Goal: Task Accomplishment & Management: Use online tool/utility

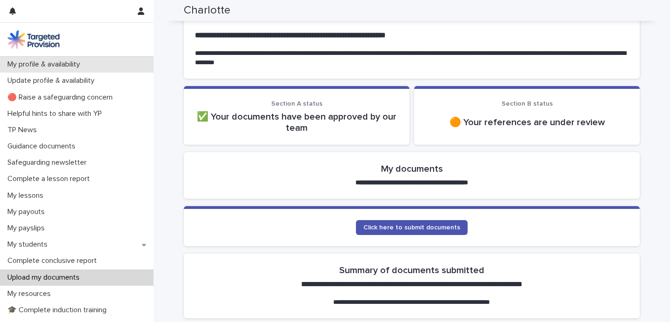
click at [54, 63] on p "My profile & availability" at bounding box center [46, 64] width 84 height 9
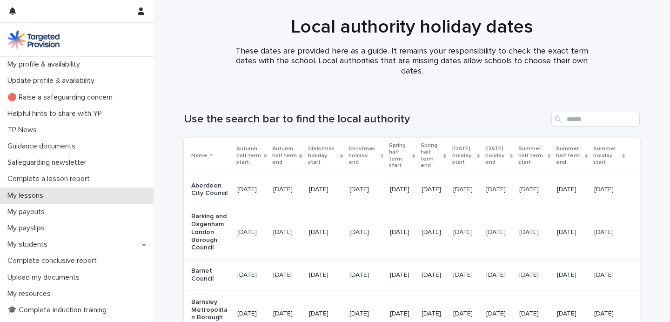
click at [97, 199] on div "My lessons" at bounding box center [77, 196] width 154 height 16
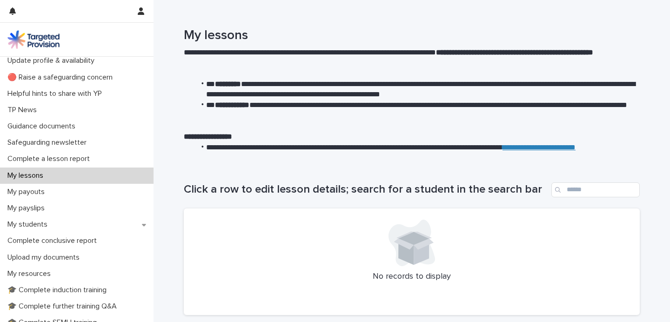
scroll to position [18, 0]
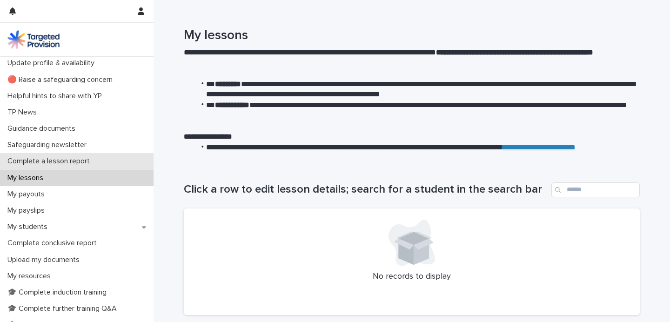
click at [105, 168] on div "Complete a lesson report" at bounding box center [77, 161] width 154 height 16
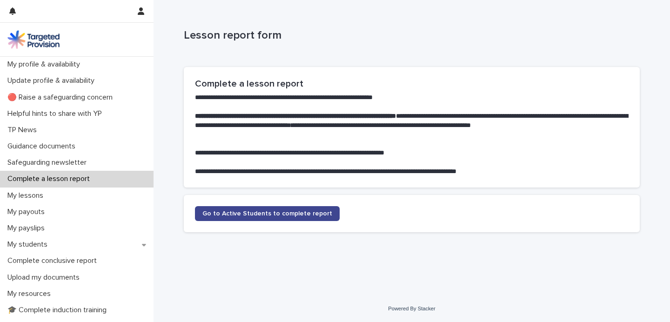
click at [325, 208] on link "Go to Active Students to complete report" at bounding box center [267, 213] width 145 height 15
